Goal: Transaction & Acquisition: Book appointment/travel/reservation

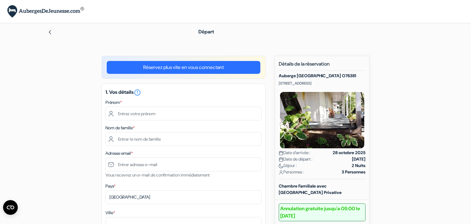
click at [67, 12] on img at bounding box center [45, 11] width 77 height 13
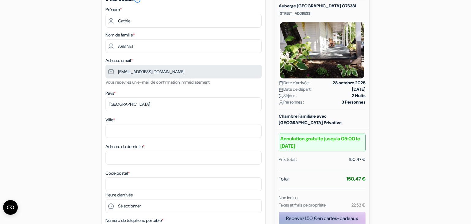
scroll to position [72, 0]
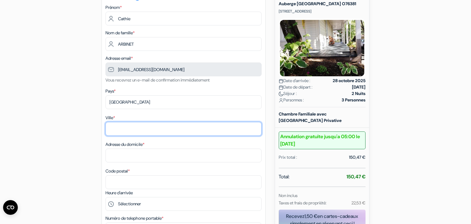
click at [159, 129] on input "Ville *" at bounding box center [184, 129] width 156 height 14
type input "DAINVILLE"
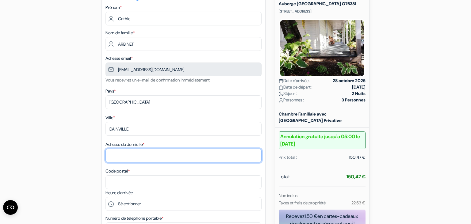
click at [148, 153] on input "Adresse du domicile *" at bounding box center [184, 156] width 156 height 14
type input "7 rue du moulin"
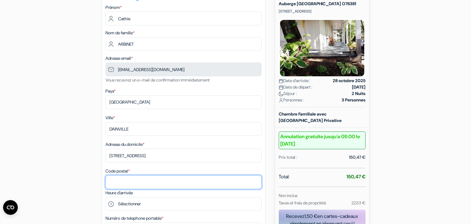
click at [140, 183] on input "Code postal *" at bounding box center [184, 182] width 156 height 14
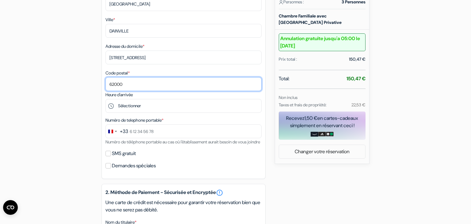
scroll to position [171, 0]
type input "62000"
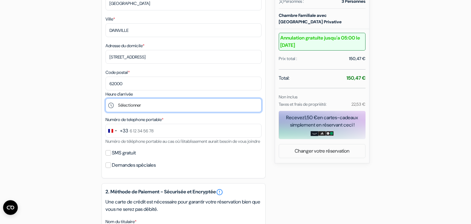
click at [106, 98] on select "Sélectionner 16:00 17:00 18:00 19:00 20:00 21:00" at bounding box center [184, 105] width 156 height 14
select select "20"
click option "20:00" at bounding box center [0, 0] width 0 height 0
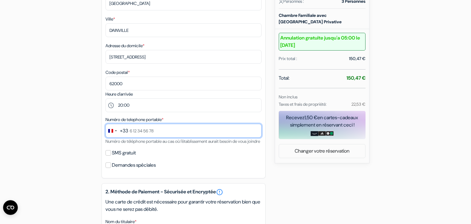
click at [179, 135] on input "text" at bounding box center [184, 131] width 156 height 14
type input "6 32 71 31 25"
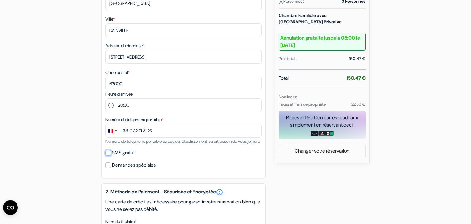
click at [109, 156] on input "SMS gratuit" at bounding box center [109, 153] width 6 height 6
checkbox input "true"
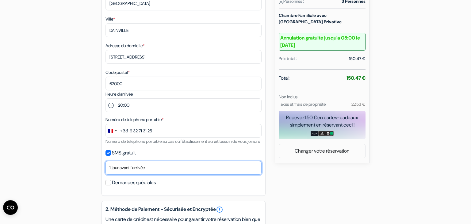
click at [106, 161] on select "Non merci Maintenant Le jour de votre arrivée 1 jour avant l'arrivée 2 jours av…" at bounding box center [184, 168] width 156 height 14
click option "1 jour avant l'arrivée" at bounding box center [0, 0] width 0 height 0
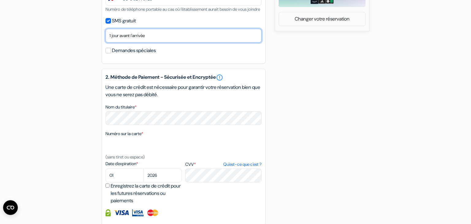
scroll to position [303, 0]
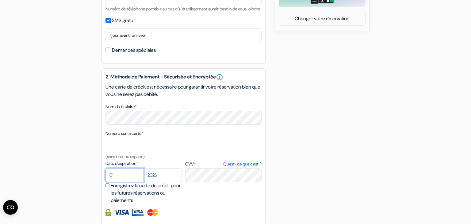
click at [106, 168] on select "01 02 03 04 05 06 07 08 09 10 11 12" at bounding box center [125, 175] width 38 height 14
select select "12"
click option "12" at bounding box center [0, 0] width 0 height 0
click at [119, 167] on label "Date d'expiration *" at bounding box center [144, 163] width 76 height 6
click at [0, 0] on textarea "Nom du titulaire *" at bounding box center [0, 0] width 0 height 0
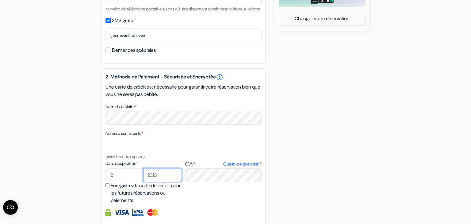
click at [144, 168] on select "2025 2026 2027 2028 2029 2030 2031 2032 2033 2034 2035 2036 2037 2038 2039 2040…" at bounding box center [163, 175] width 38 height 14
select select "2025"
click option "2025" at bounding box center [0, 0] width 0 height 0
click at [190, 168] on label "CVV * Qu'est-ce que c'est ?" at bounding box center [223, 164] width 76 height 6
click at [0, 0] on textarea "Nom du titulaire *" at bounding box center [0, 0] width 0 height 0
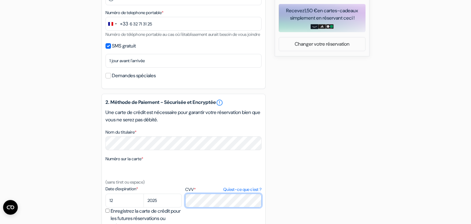
scroll to position [384, 0]
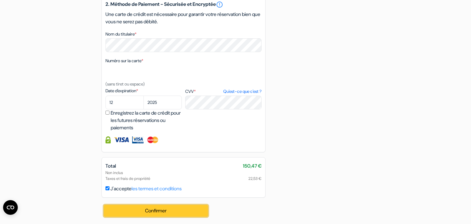
click at [151, 210] on button "Confirmer Loading..." at bounding box center [156, 211] width 104 height 12
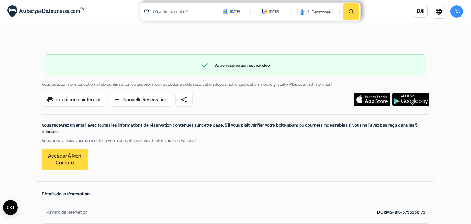
click at [213, 40] on div "check Votre réservation est validée Numéro de réservation: DORMS-BK-5755558175 …" at bounding box center [236, 109] width 398 height 144
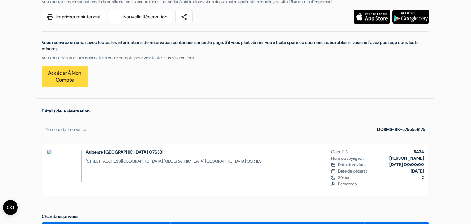
scroll to position [90, 0]
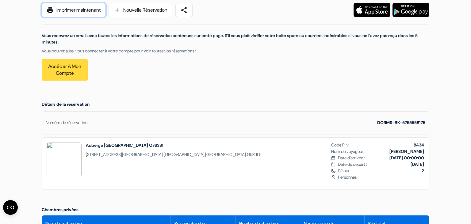
click at [89, 12] on link "print Imprimer maintenant" at bounding box center [74, 10] width 64 height 14
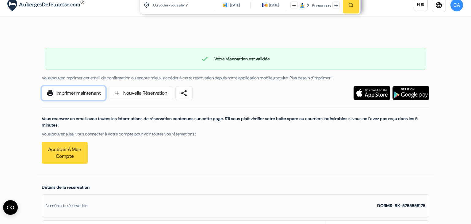
scroll to position [0, 0]
